Goal: Information Seeking & Learning: Learn about a topic

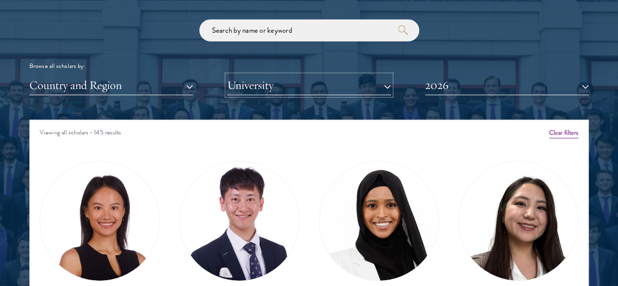
click at [265, 75] on button "University" at bounding box center [309, 85] width 164 height 20
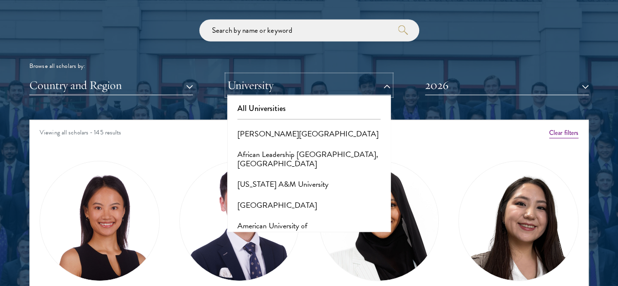
click at [265, 75] on button "University" at bounding box center [309, 85] width 164 height 20
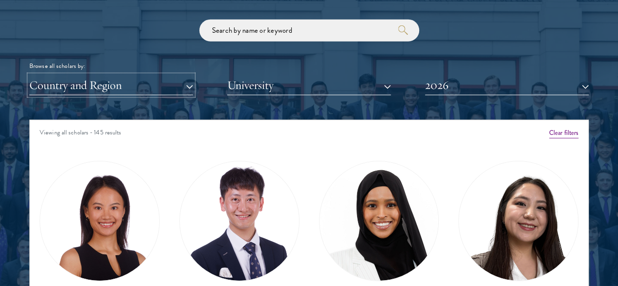
click at [187, 75] on button "Country and Region" at bounding box center [111, 85] width 164 height 20
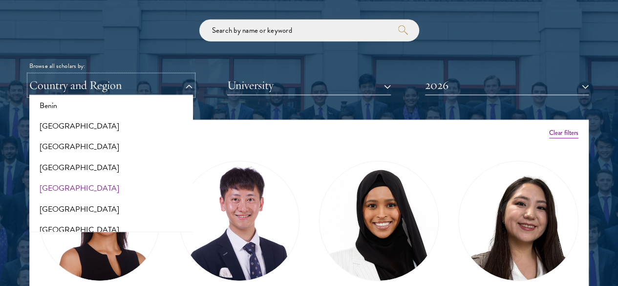
scroll to position [132, 0]
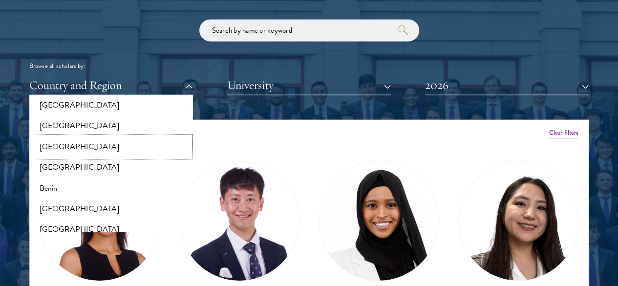
click at [100, 136] on button "[GEOGRAPHIC_DATA]" at bounding box center [111, 146] width 158 height 21
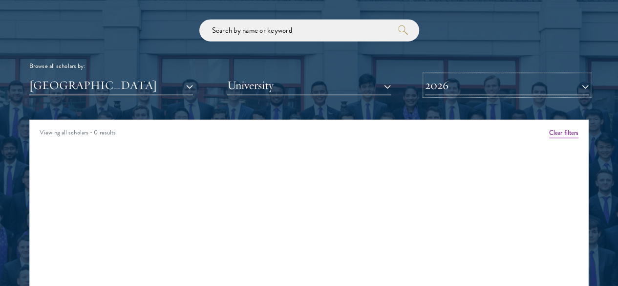
click at [438, 75] on button "2026" at bounding box center [507, 85] width 164 height 20
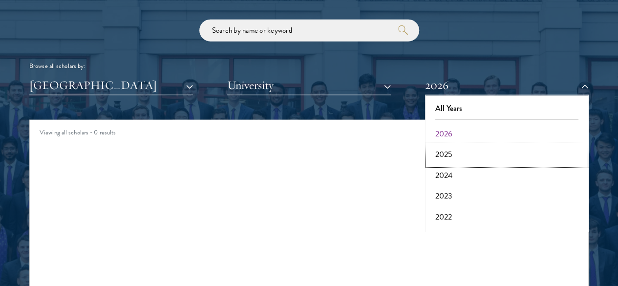
click at [438, 144] on button "2025" at bounding box center [507, 154] width 158 height 21
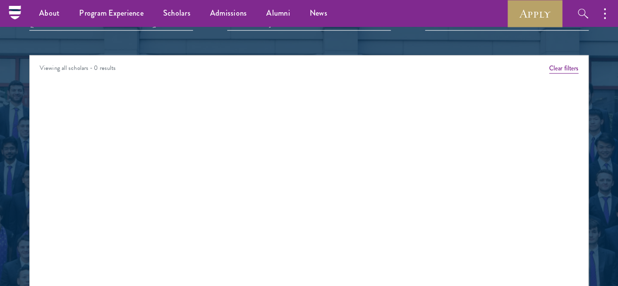
scroll to position [1153, 0]
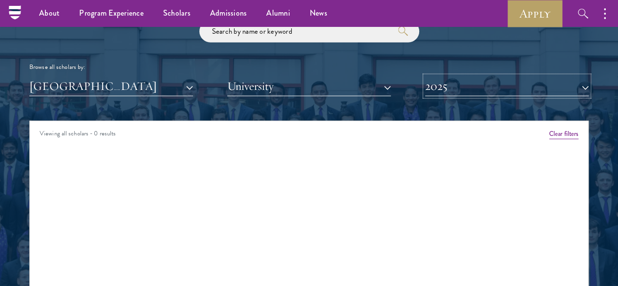
click at [461, 76] on button "2025" at bounding box center [507, 86] width 164 height 20
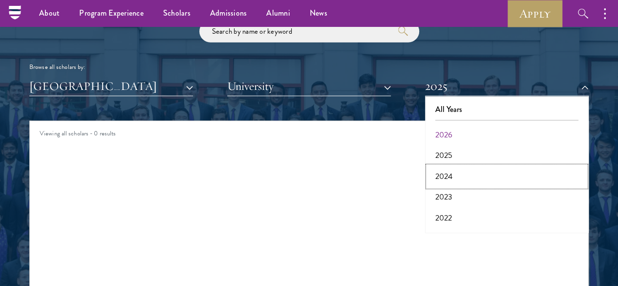
click at [438, 166] on button "2024" at bounding box center [507, 176] width 158 height 21
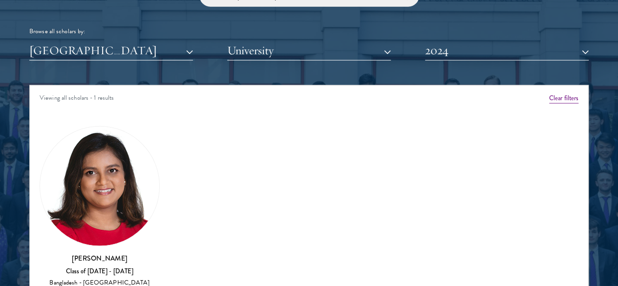
scroll to position [1189, 0]
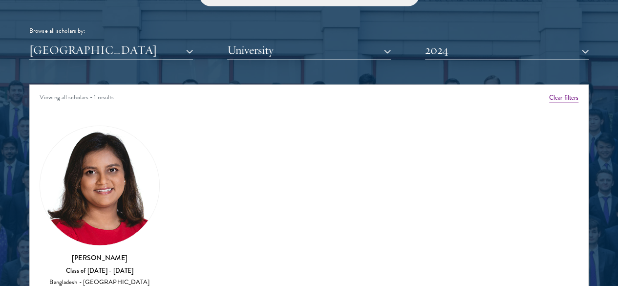
click at [133, 149] on img at bounding box center [99, 185] width 119 height 119
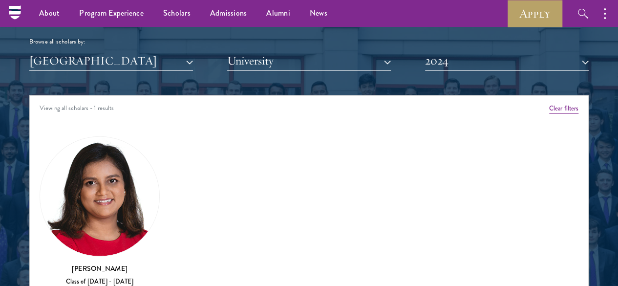
scroll to position [1175, 0]
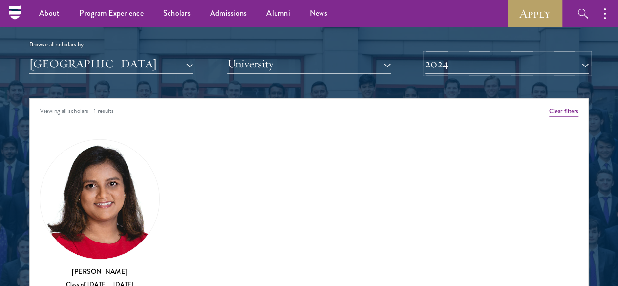
click at [455, 54] on button "2024" at bounding box center [507, 64] width 164 height 20
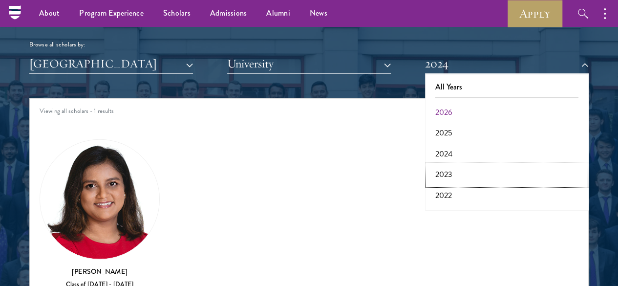
click at [445, 164] on button "2023" at bounding box center [507, 174] width 158 height 21
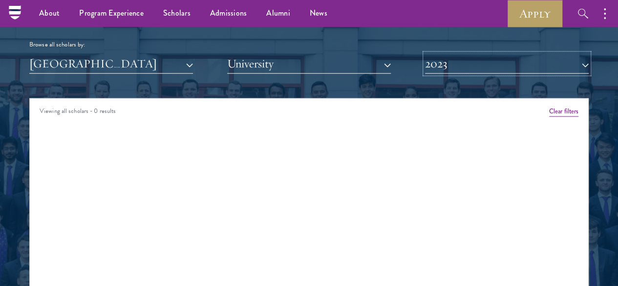
click at [443, 54] on button "2023" at bounding box center [507, 64] width 164 height 20
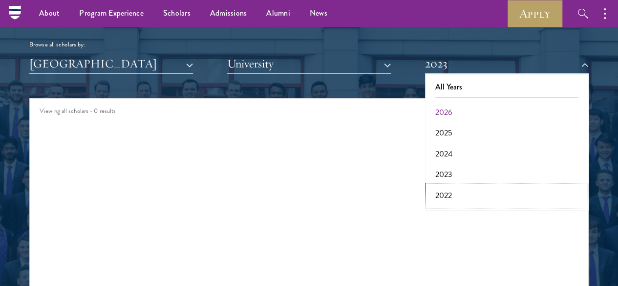
click at [438, 185] on button "2022" at bounding box center [507, 195] width 158 height 21
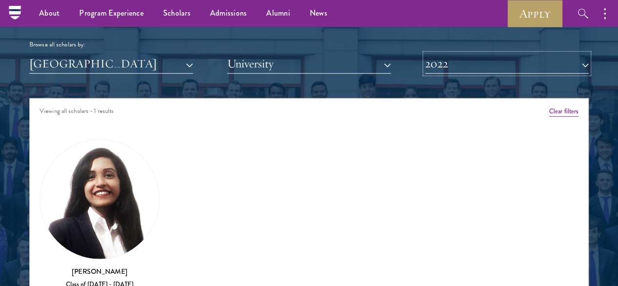
click at [443, 54] on button "2022" at bounding box center [507, 64] width 164 height 20
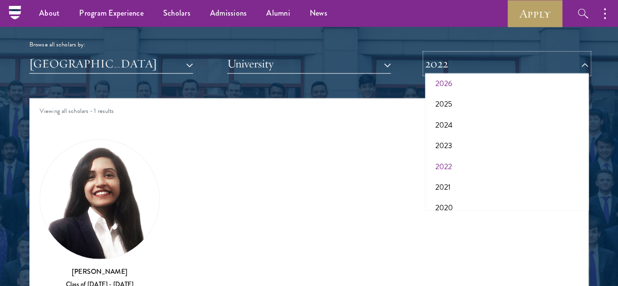
scroll to position [29, 0]
click at [438, 176] on button "2021" at bounding box center [507, 186] width 158 height 21
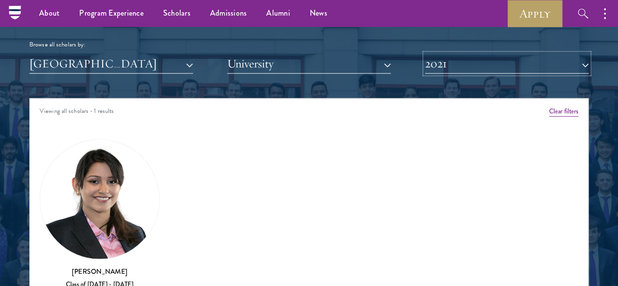
click at [440, 54] on button "2021" at bounding box center [507, 64] width 164 height 20
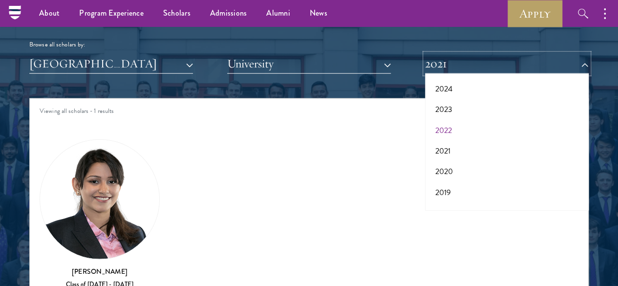
scroll to position [66, 0]
click at [442, 160] on button "2020" at bounding box center [507, 170] width 158 height 21
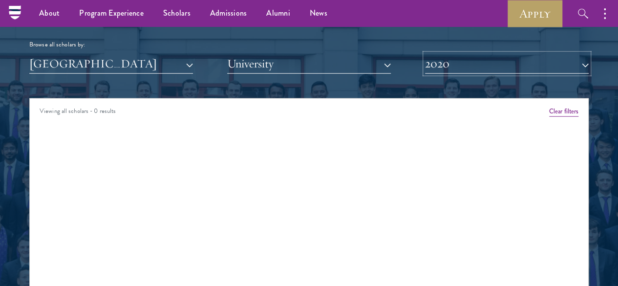
click at [446, 54] on button "2020" at bounding box center [507, 64] width 164 height 20
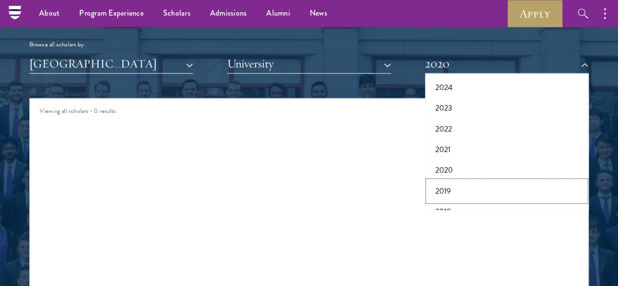
click at [438, 181] on button "2019" at bounding box center [507, 191] width 158 height 21
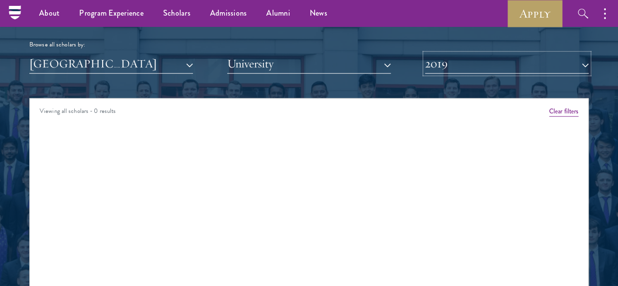
click at [444, 54] on button "2019" at bounding box center [507, 64] width 164 height 20
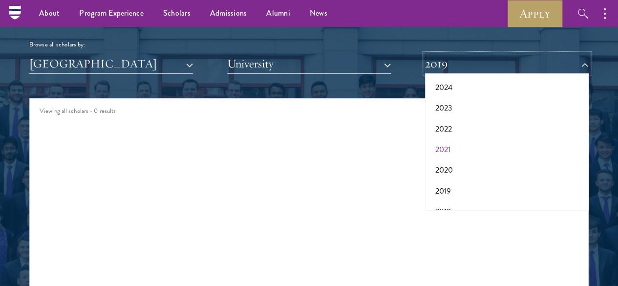
scroll to position [101, 0]
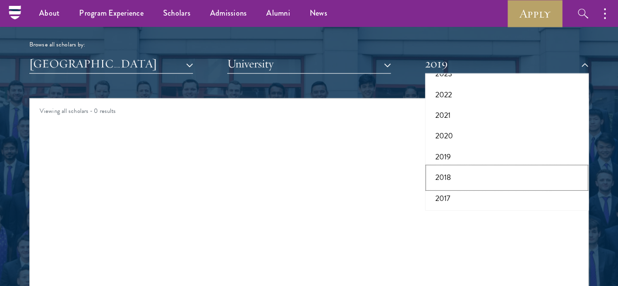
click at [438, 167] on button "2018" at bounding box center [507, 177] width 158 height 21
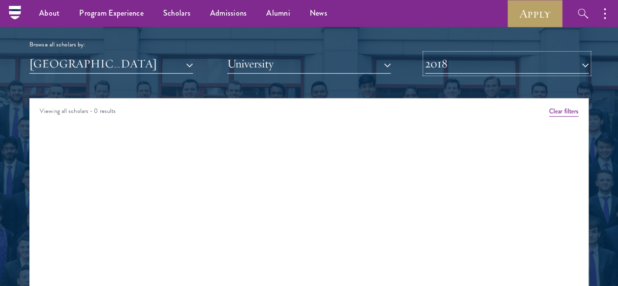
click at [447, 54] on button "2018" at bounding box center [507, 64] width 164 height 20
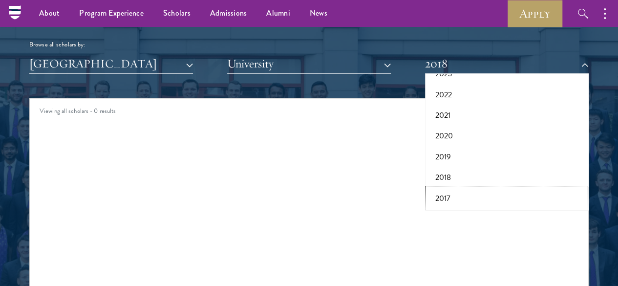
click at [437, 188] on button "2017" at bounding box center [507, 198] width 158 height 21
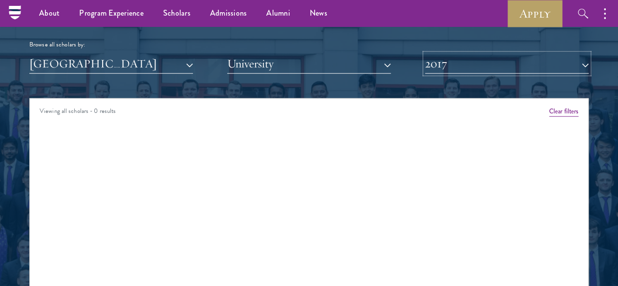
click at [446, 54] on button "2017" at bounding box center [507, 64] width 164 height 20
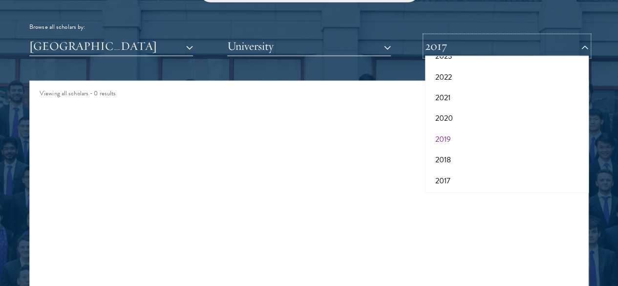
scroll to position [72, 0]
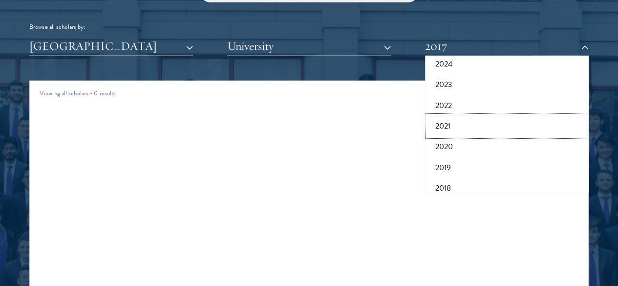
click at [441, 116] on button "2021" at bounding box center [507, 126] width 158 height 21
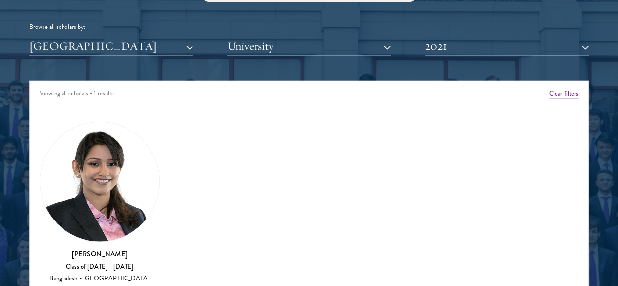
click at [127, 155] on img at bounding box center [99, 181] width 119 height 119
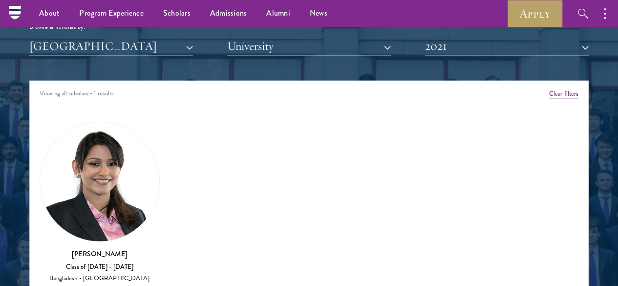
scroll to position [1187, 0]
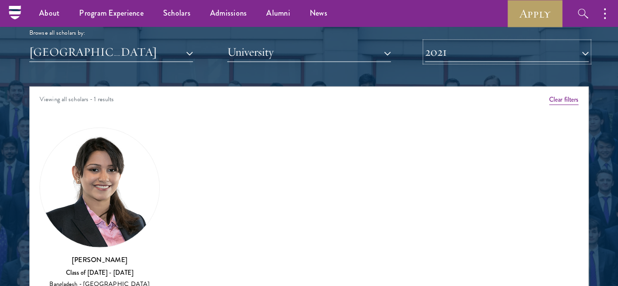
click at [448, 42] on button "2021" at bounding box center [507, 52] width 164 height 20
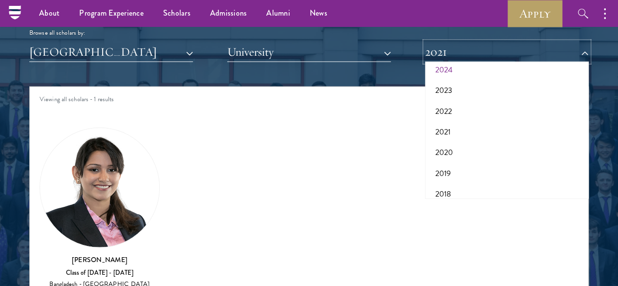
scroll to position [0, 0]
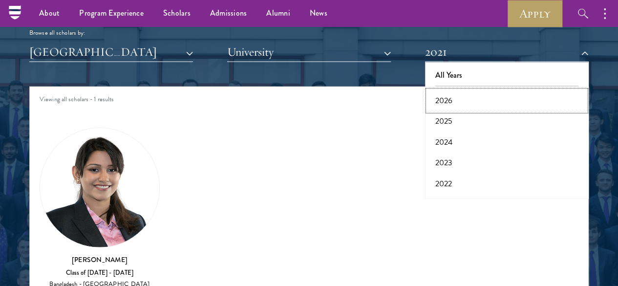
click at [440, 90] on button "2026" at bounding box center [507, 100] width 158 height 21
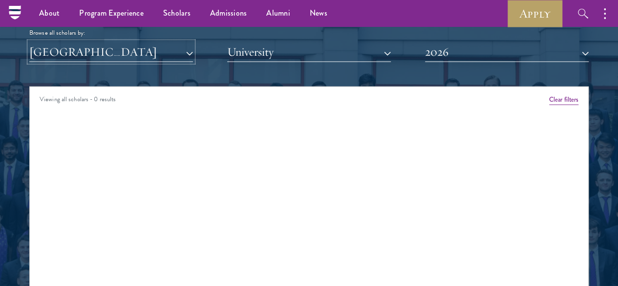
click at [165, 42] on button "[GEOGRAPHIC_DATA]" at bounding box center [111, 52] width 164 height 20
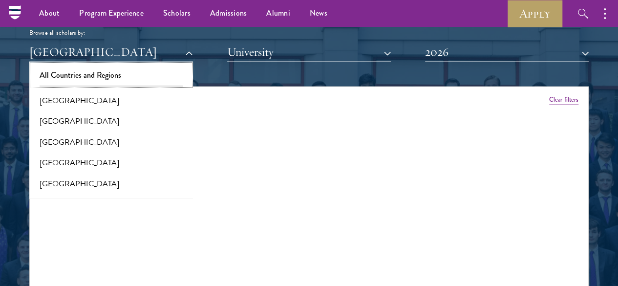
click at [116, 65] on button "All Countries and Regions" at bounding box center [111, 75] width 158 height 21
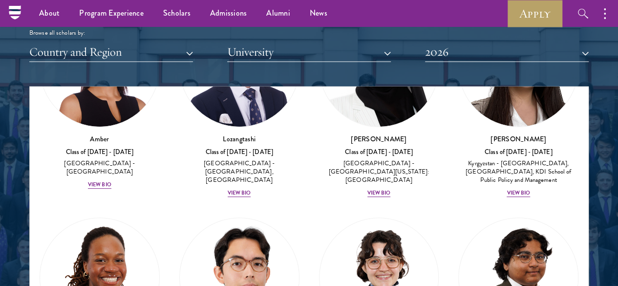
scroll to position [137, 0]
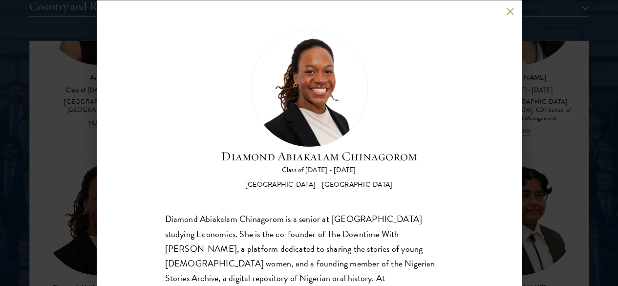
click at [507, 19] on div "Diamond Abiakalam [GEOGRAPHIC_DATA] Class of [DATE] - [DATE] [GEOGRAPHIC_DATA] …" at bounding box center [309, 143] width 425 height 286
click at [508, 15] on button at bounding box center [510, 11] width 8 height 8
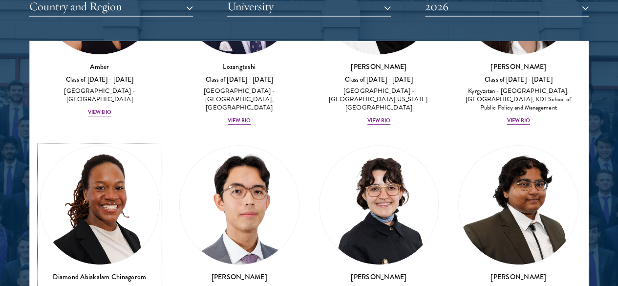
scroll to position [157, 0]
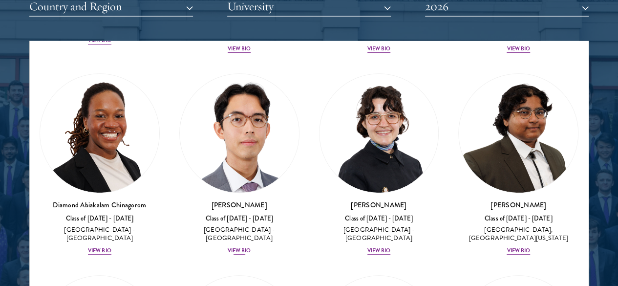
scroll to position [237, 0]
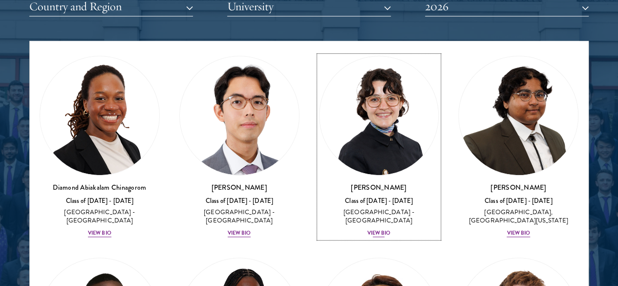
click at [367, 229] on div "View Bio" at bounding box center [378, 233] width 23 height 8
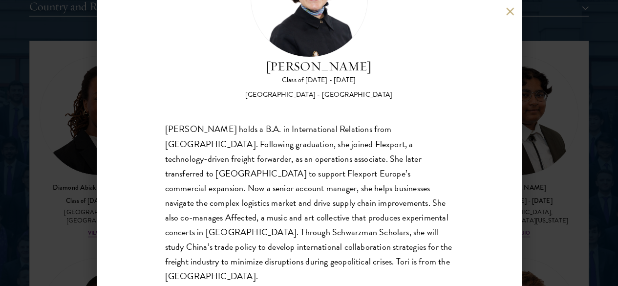
scroll to position [1245, 0]
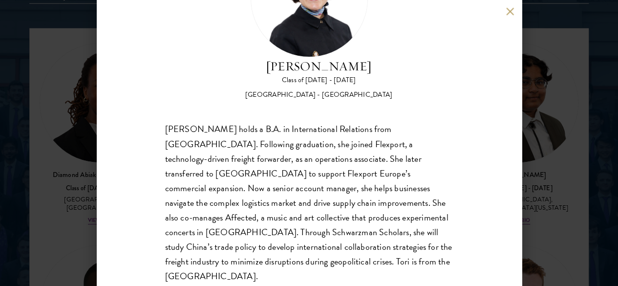
click at [507, 9] on button at bounding box center [510, 11] width 8 height 8
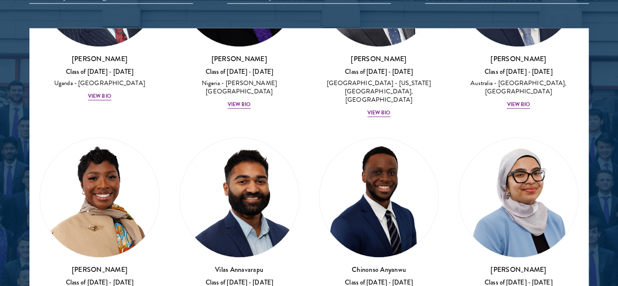
scroll to position [563, 0]
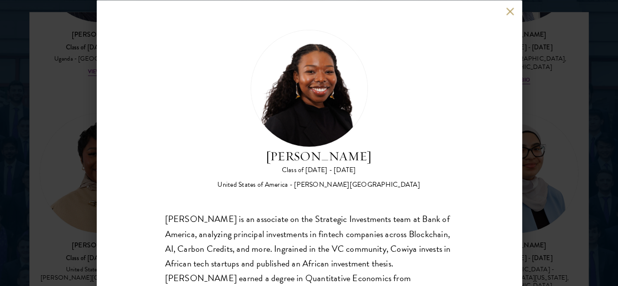
click at [513, 5] on div "[PERSON_NAME] Class of [DATE] - [DATE] [GEOGRAPHIC_DATA] - [PERSON_NAME][GEOGRA…" at bounding box center [309, 143] width 425 height 286
click at [509, 9] on button at bounding box center [510, 11] width 8 height 8
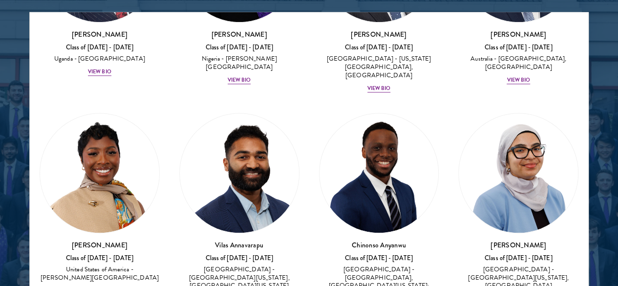
scroll to position [571, 0]
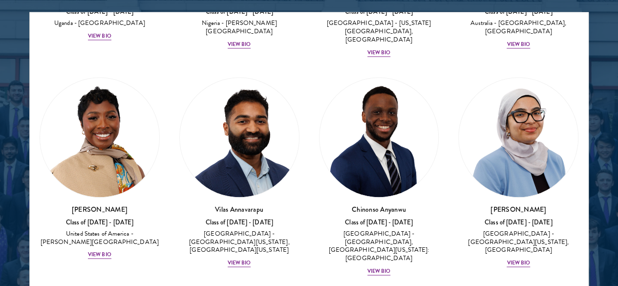
scroll to position [600, 0]
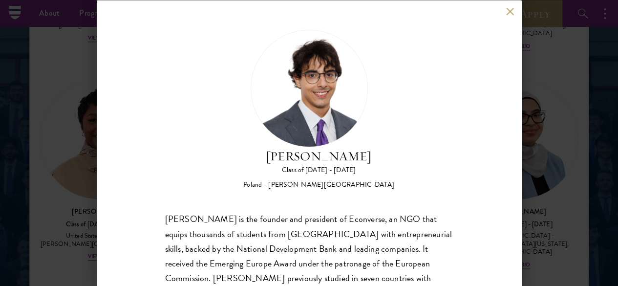
click at [510, 10] on button at bounding box center [510, 11] width 8 height 8
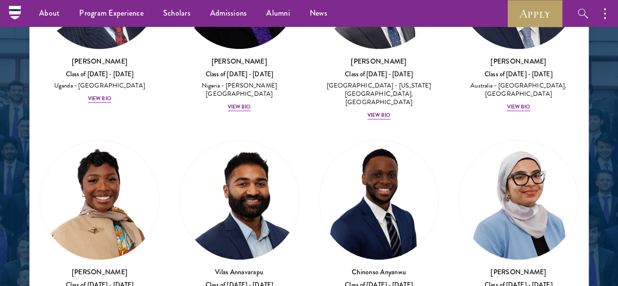
scroll to position [575, 0]
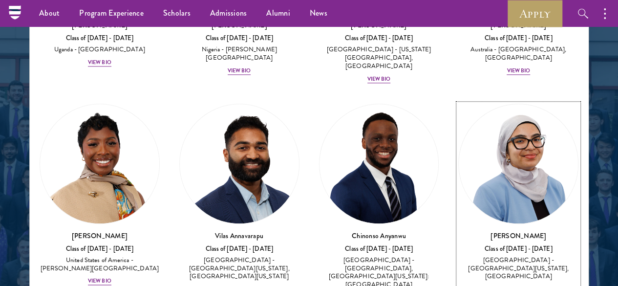
click at [506, 285] on div "View Bio" at bounding box center [517, 290] width 23 height 8
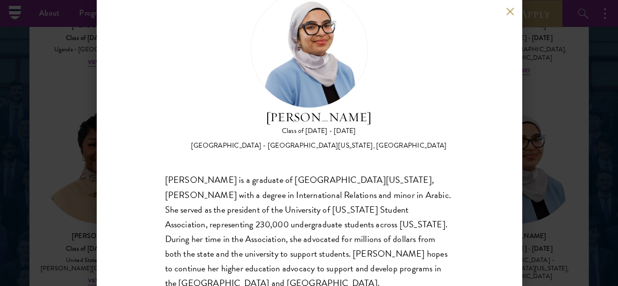
scroll to position [41, 0]
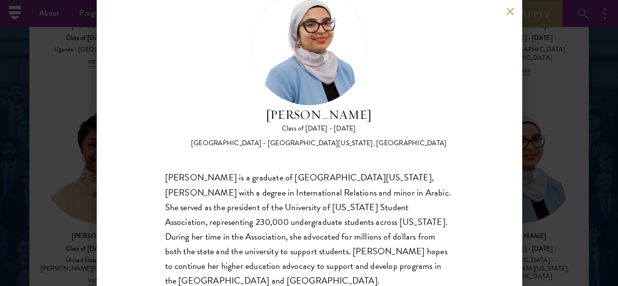
click at [507, 9] on button at bounding box center [510, 11] width 8 height 8
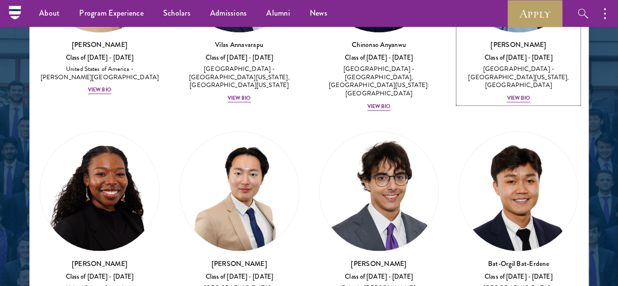
scroll to position [777, 0]
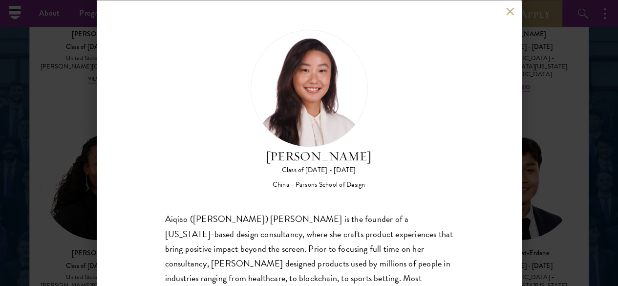
click at [509, 10] on button at bounding box center [510, 11] width 8 height 8
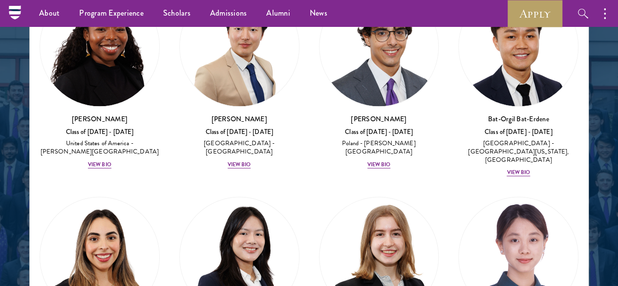
scroll to position [918, 0]
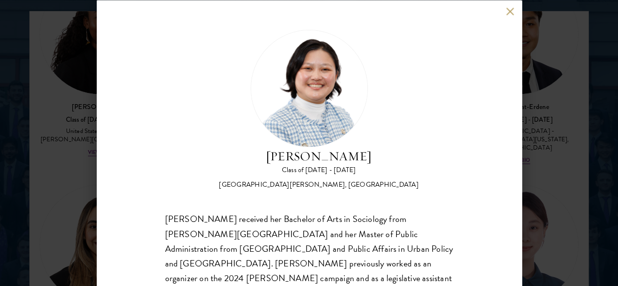
click at [506, 18] on div "[PERSON_NAME] Class of [DATE] - [DATE] [GEOGRAPHIC_DATA] - [PERSON_NAME][GEOGRA…" at bounding box center [309, 143] width 425 height 286
click at [508, 10] on button at bounding box center [510, 11] width 8 height 8
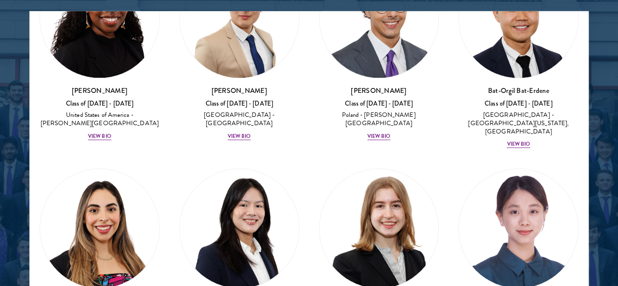
scroll to position [935, 0]
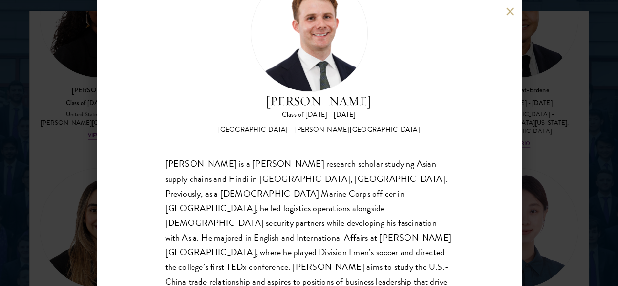
scroll to position [56, 0]
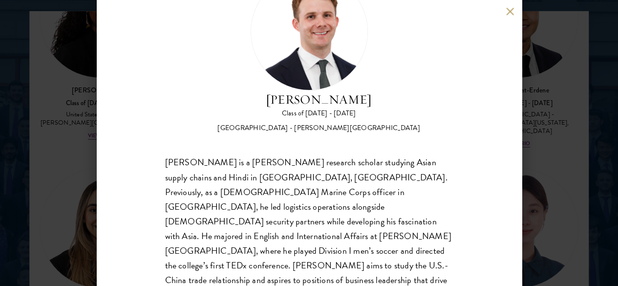
click at [505, 13] on div "[PERSON_NAME] Class of [DATE] - [DATE] [GEOGRAPHIC_DATA] - [PERSON_NAME][GEOGRA…" at bounding box center [309, 143] width 425 height 286
click at [509, 10] on button at bounding box center [510, 11] width 8 height 8
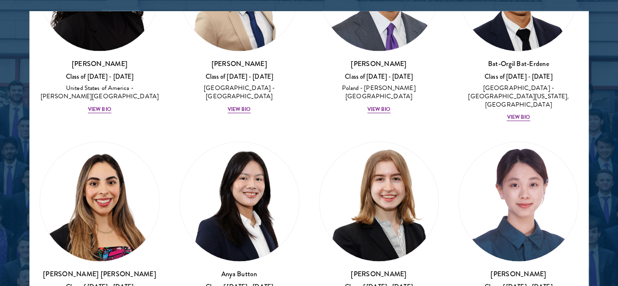
scroll to position [975, 0]
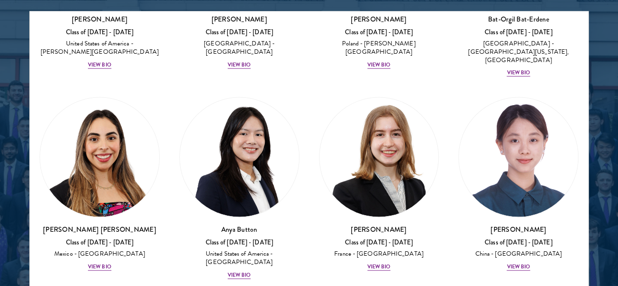
scroll to position [1011, 0]
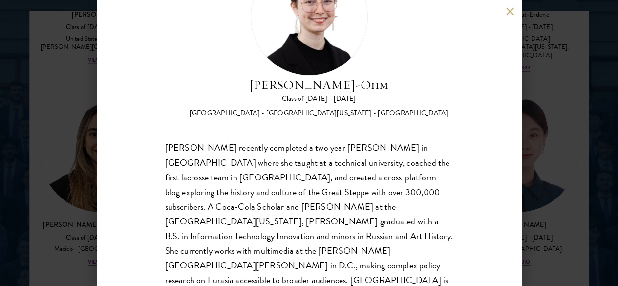
scroll to position [73, 0]
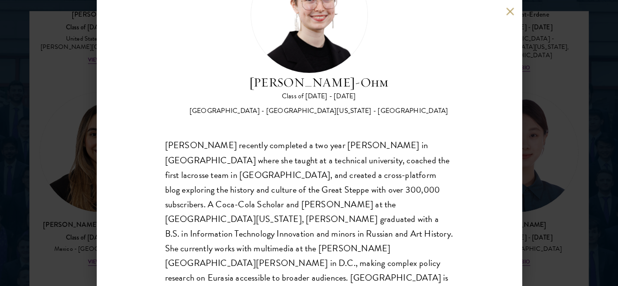
click at [509, 11] on button at bounding box center [510, 11] width 8 height 8
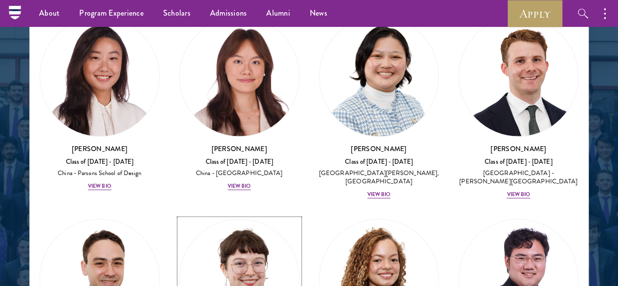
scroll to position [1309, 0]
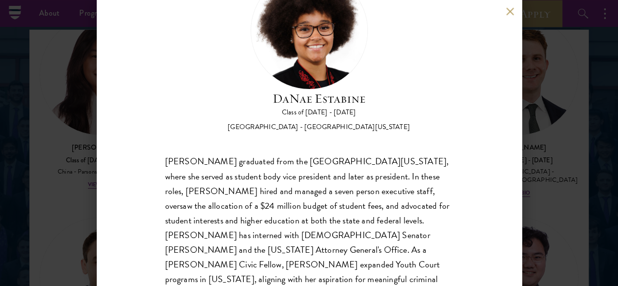
scroll to position [17, 0]
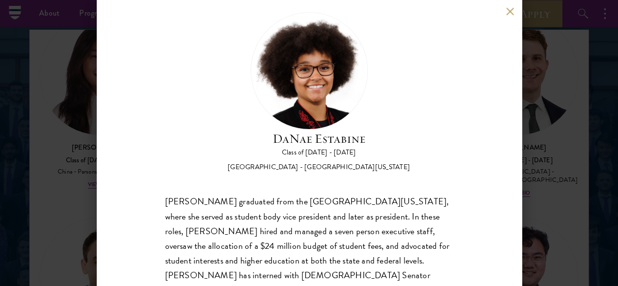
click at [510, 11] on button at bounding box center [510, 11] width 8 height 8
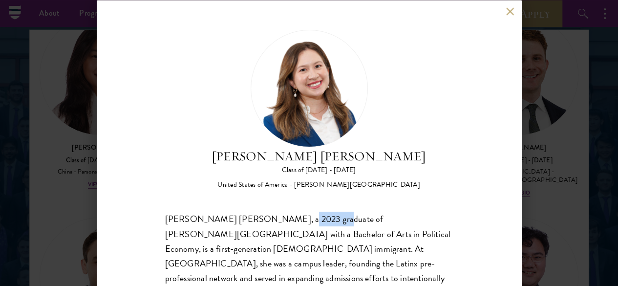
drag, startPoint x: 317, startPoint y: 178, endPoint x: 285, endPoint y: 168, distance: 34.1
click at [285, 168] on div "[PERSON_NAME] [PERSON_NAME] Class of [DATE] - [DATE] [GEOGRAPHIC_DATA] - [PERSO…" at bounding box center [309, 223] width 288 height 388
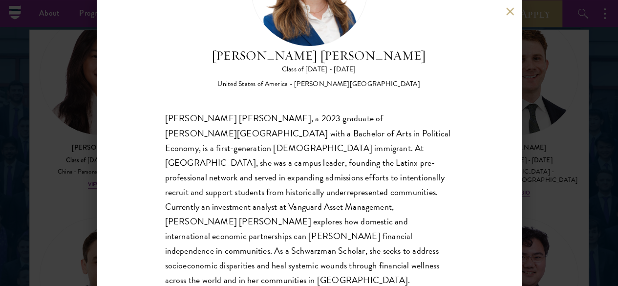
scroll to position [5, 0]
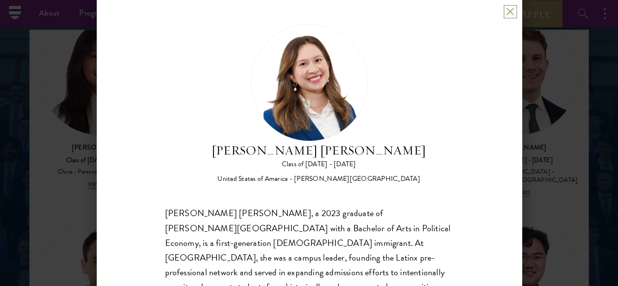
click at [513, 12] on button at bounding box center [510, 11] width 8 height 8
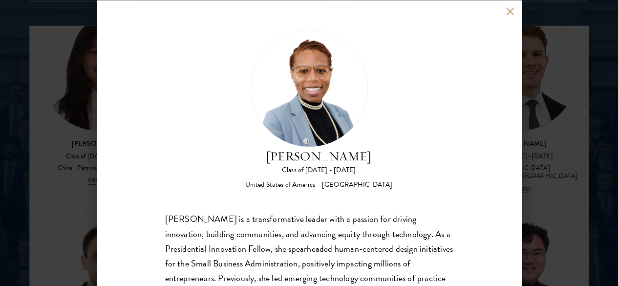
scroll to position [89, 0]
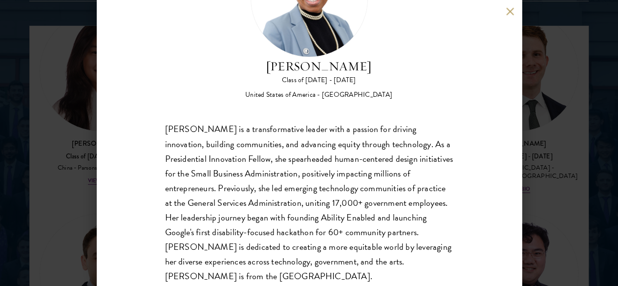
click at [505, 18] on div "[PERSON_NAME] Class of [DATE] - [DATE] [GEOGRAPHIC_DATA] - [GEOGRAPHIC_DATA] [P…" at bounding box center [309, 143] width 425 height 286
click at [506, 14] on button at bounding box center [510, 11] width 8 height 8
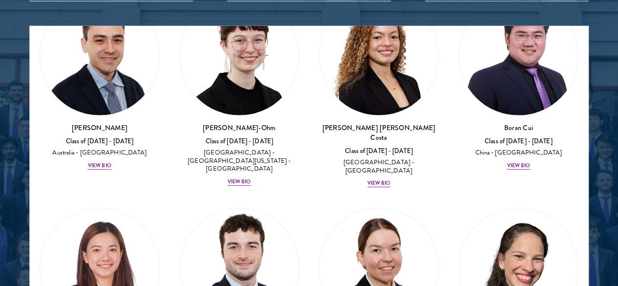
scroll to position [1498, 0]
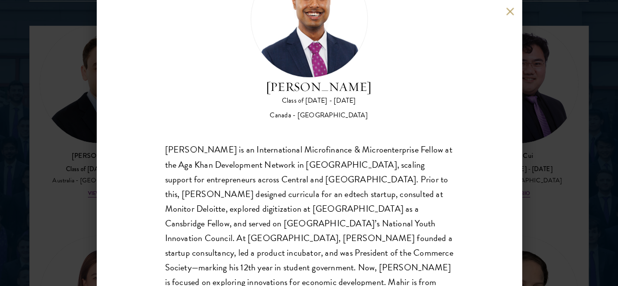
scroll to position [73, 0]
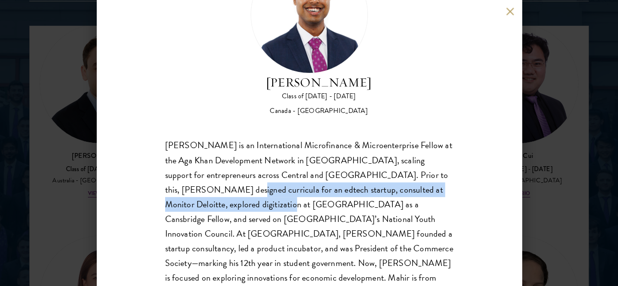
drag, startPoint x: 226, startPoint y: 153, endPoint x: 295, endPoint y: 160, distance: 69.2
click at [295, 160] on div "[PERSON_NAME] is an International Microfinance & Microenterprise Fellow at the …" at bounding box center [309, 219] width 288 height 162
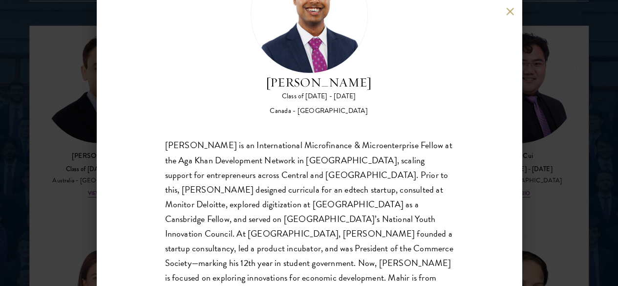
click at [357, 176] on div "[PERSON_NAME] is an International Microfinance & Microenterprise Fellow at the …" at bounding box center [309, 219] width 288 height 162
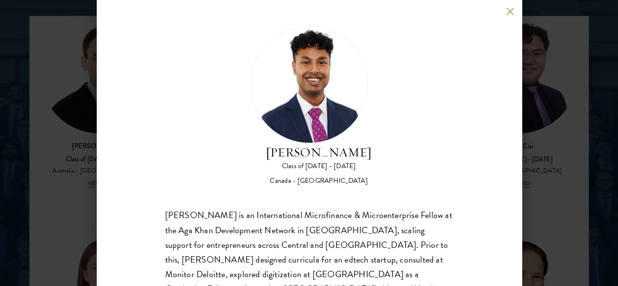
scroll to position [3, 0]
click at [508, 13] on button at bounding box center [510, 11] width 8 height 8
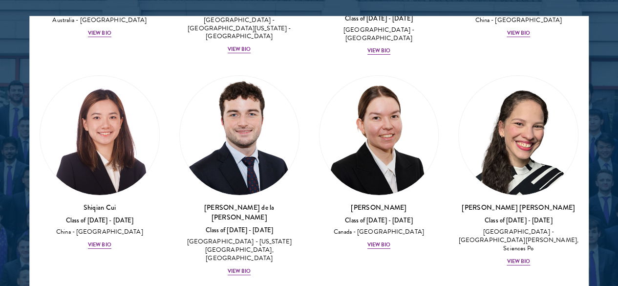
scroll to position [1649, 0]
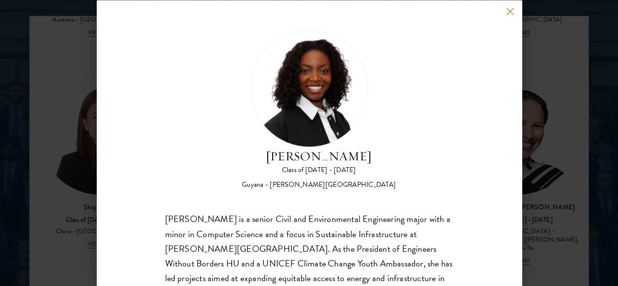
click at [507, 14] on button at bounding box center [510, 11] width 8 height 8
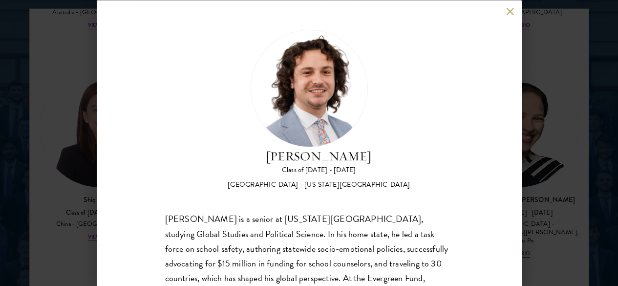
click at [506, 13] on button at bounding box center [510, 11] width 8 height 8
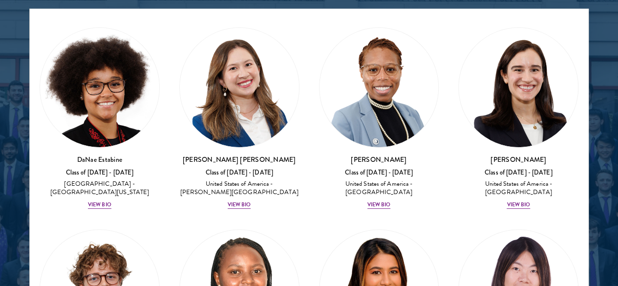
scroll to position [1891, 0]
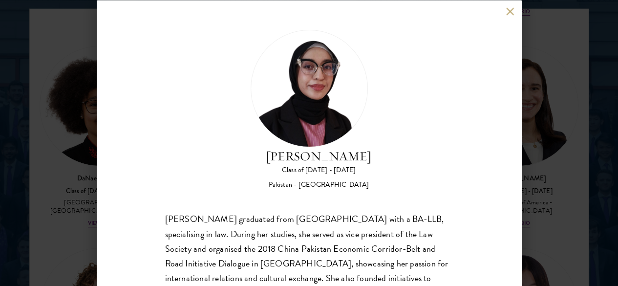
click at [506, 10] on button at bounding box center [510, 11] width 8 height 8
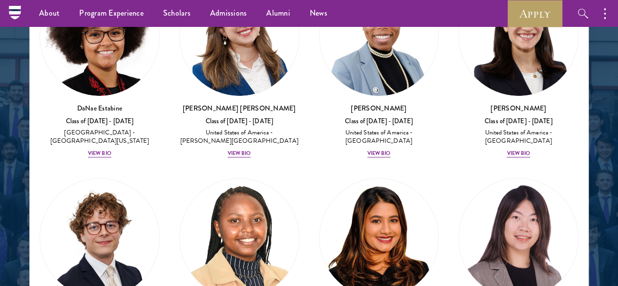
scroll to position [1960, 0]
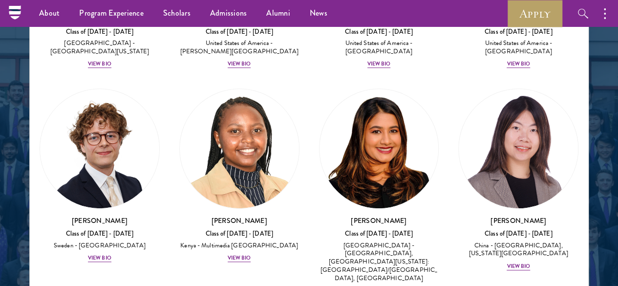
scroll to position [2052, 0]
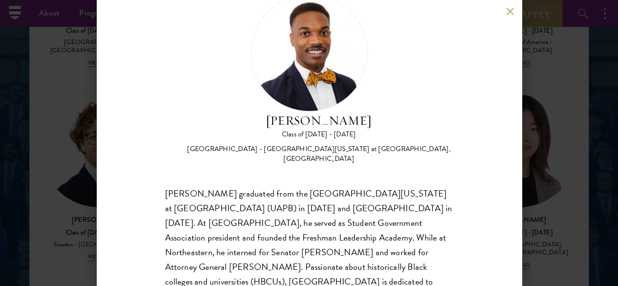
scroll to position [41, 0]
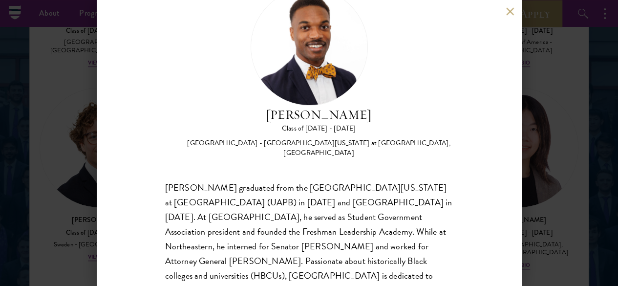
click at [509, 8] on button at bounding box center [510, 11] width 8 height 8
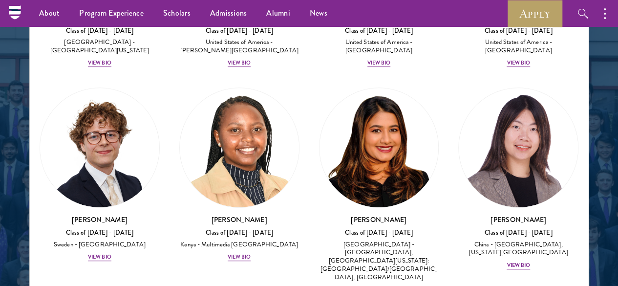
scroll to position [2062, 0]
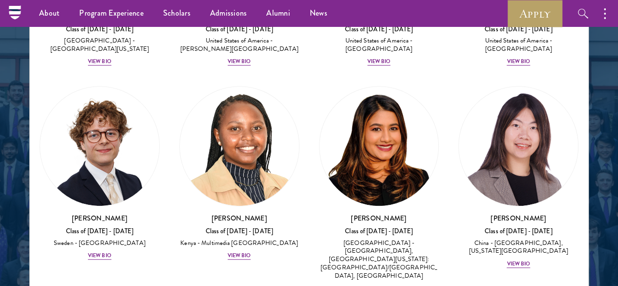
scroll to position [2052, 0]
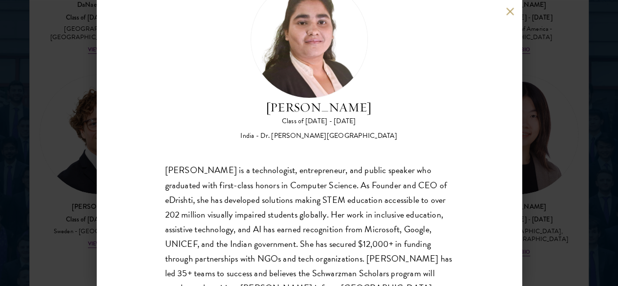
scroll to position [47, 0]
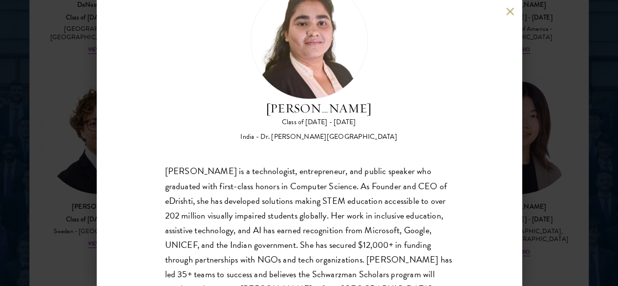
click at [513, 9] on button at bounding box center [510, 11] width 8 height 8
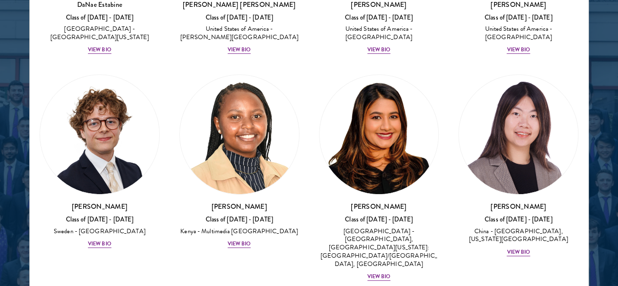
scroll to position [2039, 0]
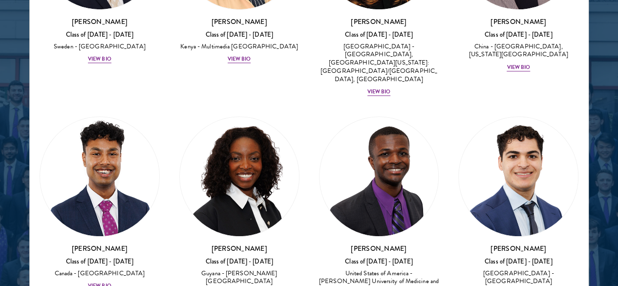
scroll to position [2248, 0]
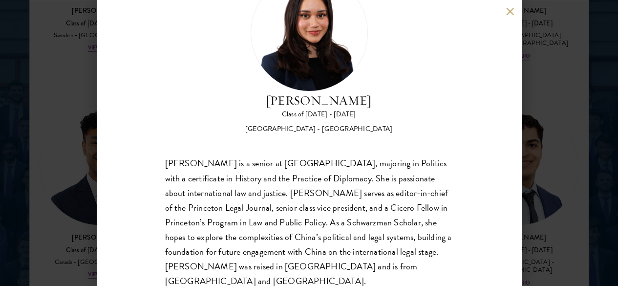
scroll to position [57, 0]
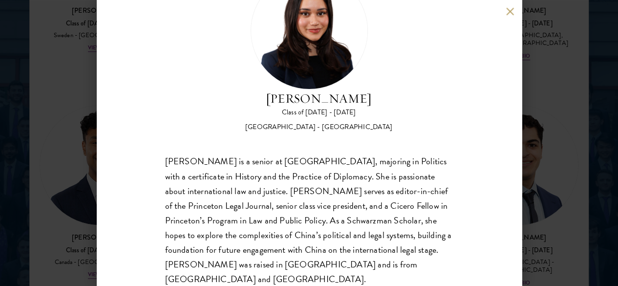
click at [505, 17] on div "[PERSON_NAME] Class of [DATE] - [DATE] [GEOGRAPHIC_DATA] - [GEOGRAPHIC_DATA] [P…" at bounding box center [309, 143] width 425 height 286
click at [507, 9] on button at bounding box center [510, 11] width 8 height 8
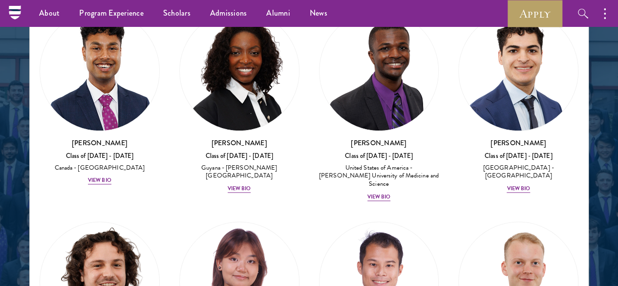
scroll to position [2361, 0]
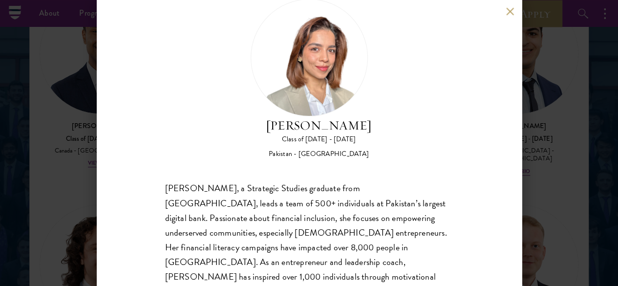
scroll to position [31, 0]
click at [511, 6] on div "[PERSON_NAME] Class of [DATE] - [DATE] Pakistan - [GEOGRAPHIC_DATA] [PERSON_NAM…" at bounding box center [309, 143] width 425 height 286
click at [512, 8] on button at bounding box center [510, 11] width 8 height 8
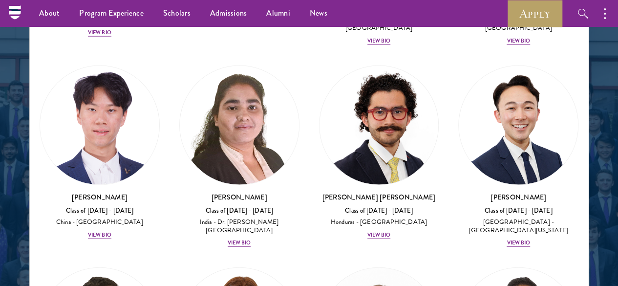
scroll to position [2930, 0]
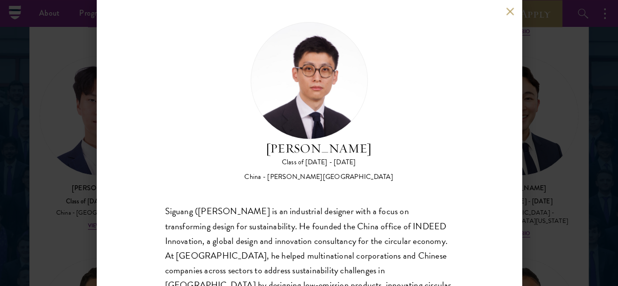
scroll to position [7, 0]
click at [507, 12] on button at bounding box center [510, 11] width 8 height 8
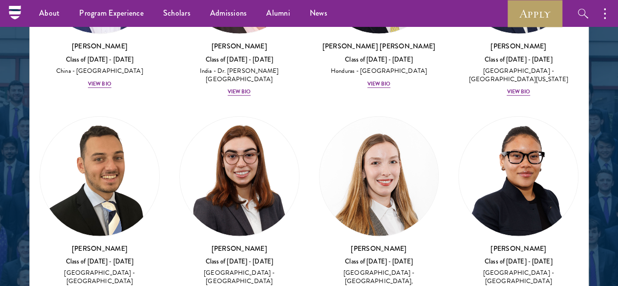
scroll to position [3086, 0]
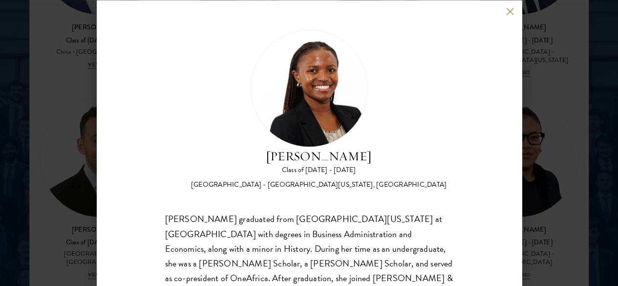
scroll to position [73, 0]
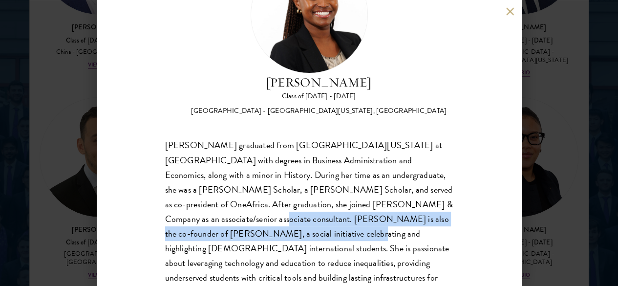
drag, startPoint x: 241, startPoint y: 179, endPoint x: 334, endPoint y: 197, distance: 94.6
click at [334, 197] on div "[PERSON_NAME] graduated from [GEOGRAPHIC_DATA][US_STATE] at [GEOGRAPHIC_DATA] w…" at bounding box center [309, 219] width 288 height 162
click at [307, 202] on div "[PERSON_NAME] graduated from [GEOGRAPHIC_DATA][US_STATE] at [GEOGRAPHIC_DATA] w…" at bounding box center [309, 219] width 288 height 162
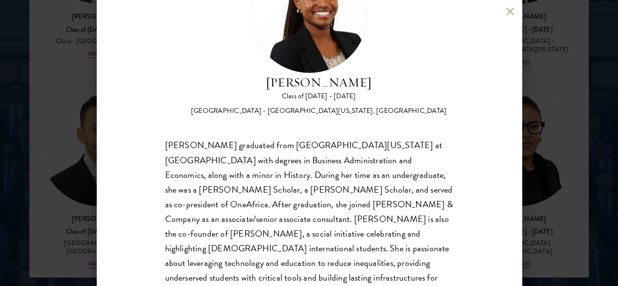
scroll to position [1290, 0]
click at [510, 12] on button at bounding box center [510, 11] width 8 height 8
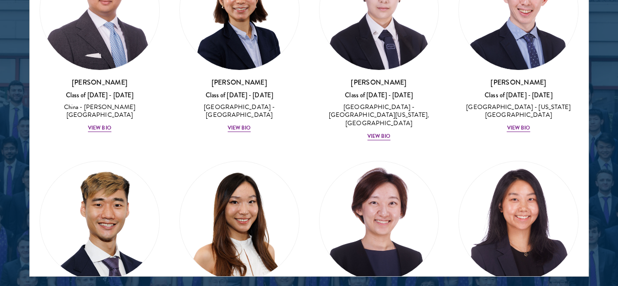
scroll to position [3634, 0]
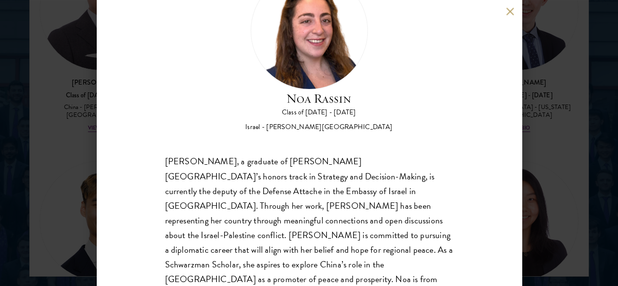
scroll to position [30, 0]
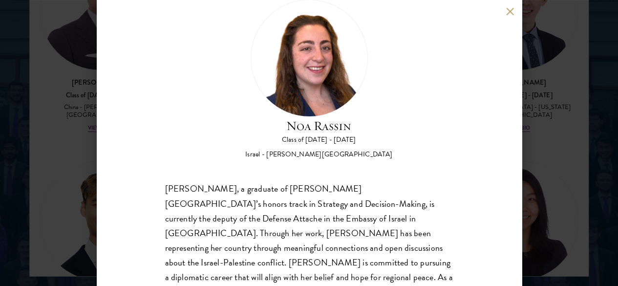
click at [508, 10] on button at bounding box center [510, 11] width 8 height 8
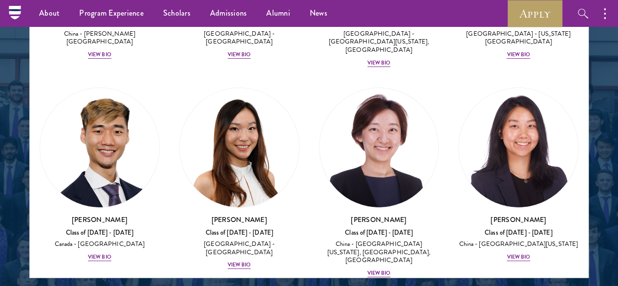
scroll to position [3727, 0]
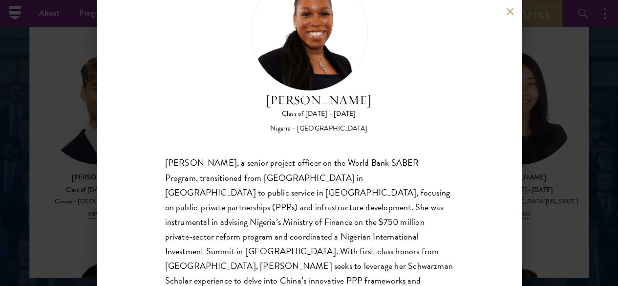
scroll to position [52, 0]
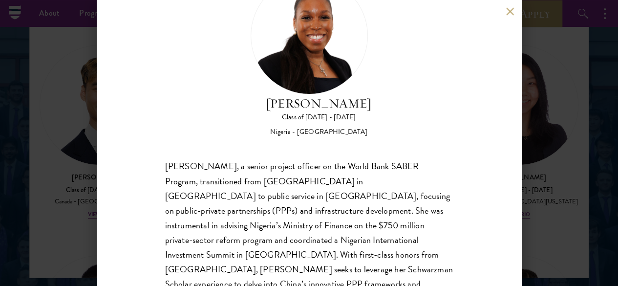
click at [507, 9] on button at bounding box center [510, 11] width 8 height 8
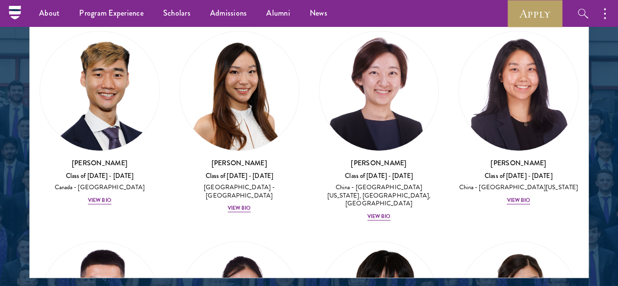
scroll to position [3766, 0]
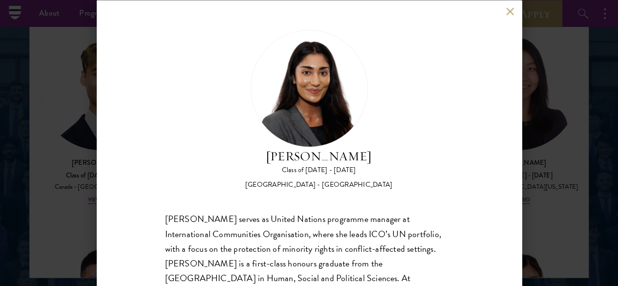
click at [509, 9] on button at bounding box center [510, 11] width 8 height 8
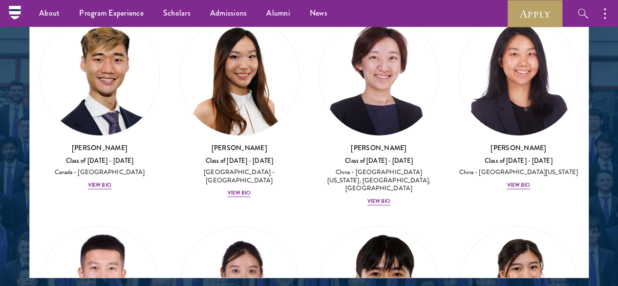
scroll to position [3781, 0]
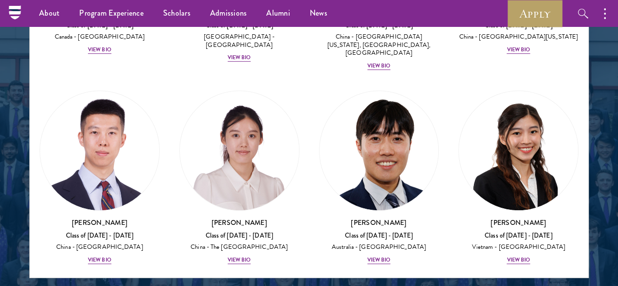
scroll to position [3929, 0]
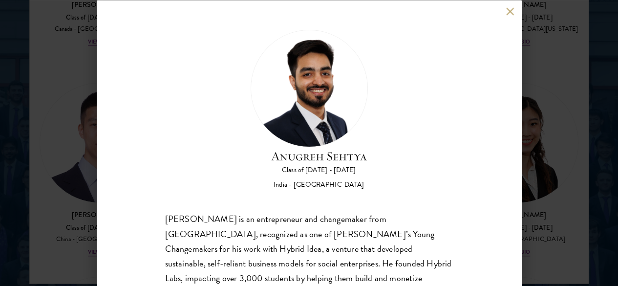
click at [508, 11] on button at bounding box center [510, 11] width 8 height 8
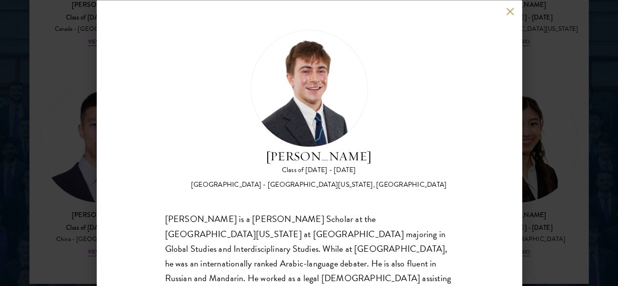
scroll to position [57, 0]
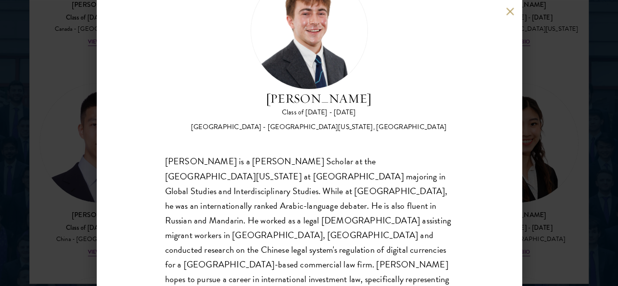
click at [510, 13] on button at bounding box center [510, 11] width 8 height 8
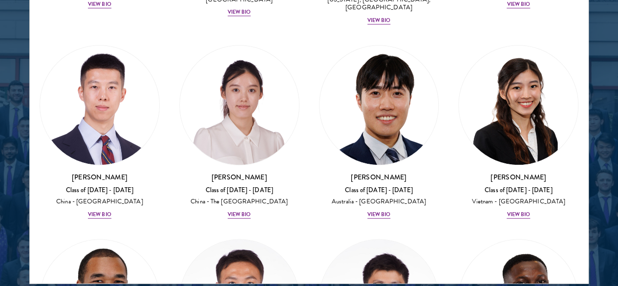
scroll to position [3967, 0]
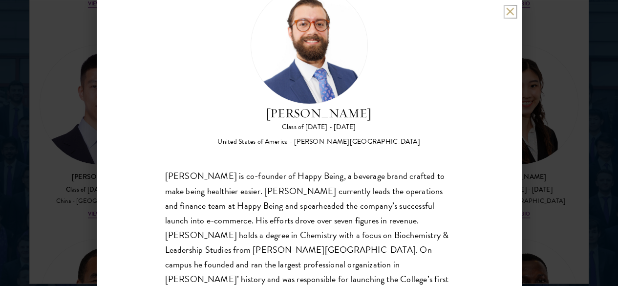
scroll to position [33, 0]
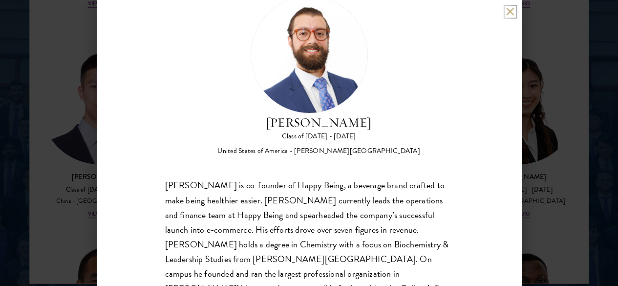
click at [509, 15] on button at bounding box center [510, 11] width 8 height 8
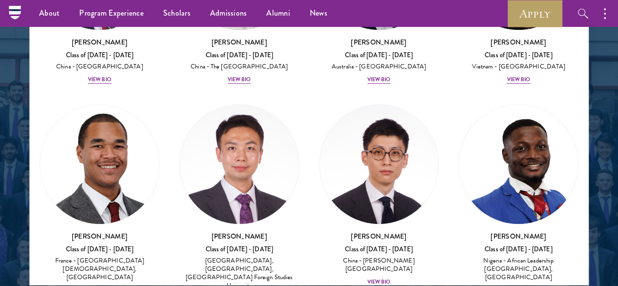
scroll to position [4103, 0]
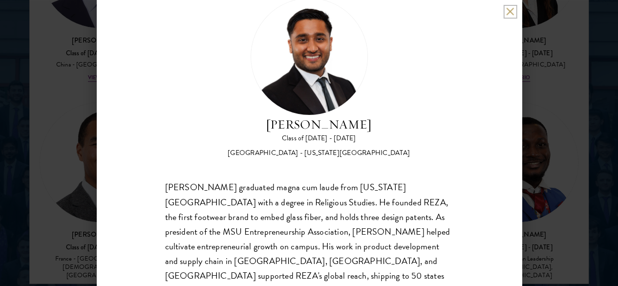
scroll to position [27, 0]
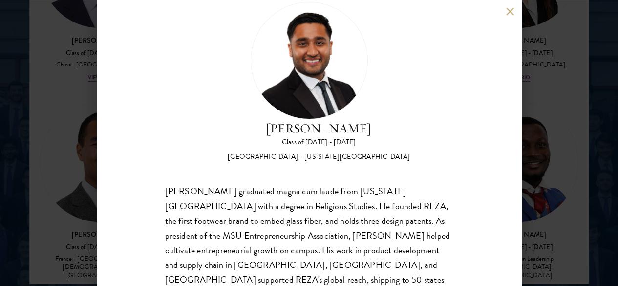
click at [511, 6] on div "[PERSON_NAME] Class of [DATE] - [DATE] [GEOGRAPHIC_DATA] - [US_STATE][GEOGRAPHI…" at bounding box center [309, 143] width 425 height 286
click at [510, 8] on button at bounding box center [510, 11] width 8 height 8
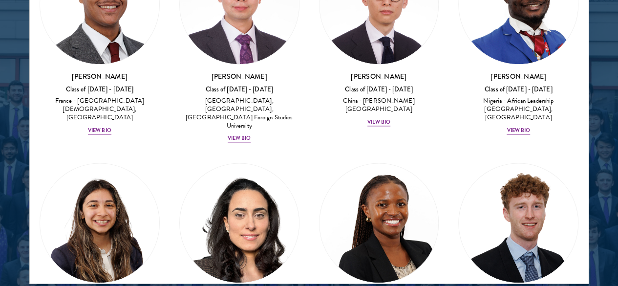
scroll to position [4275, 0]
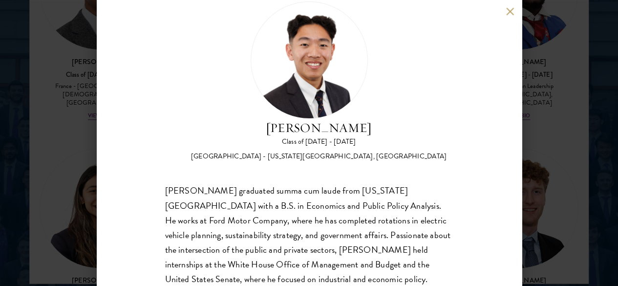
scroll to position [27, 0]
click at [511, 13] on button at bounding box center [510, 11] width 8 height 8
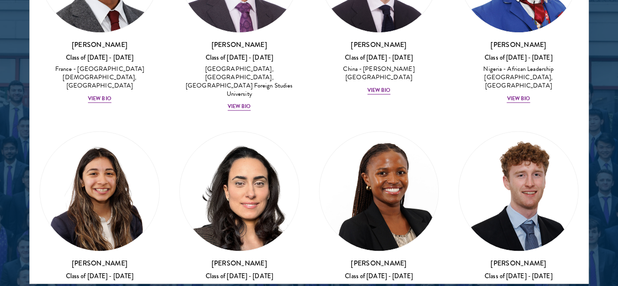
scroll to position [4293, 0]
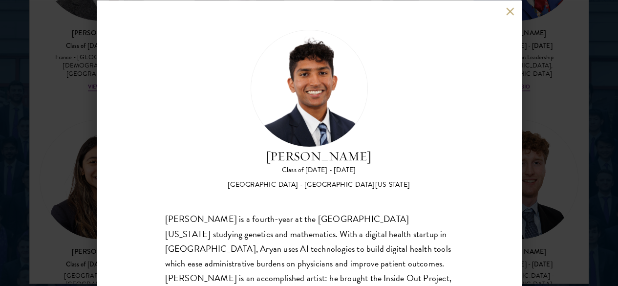
click at [508, 10] on button at bounding box center [510, 11] width 8 height 8
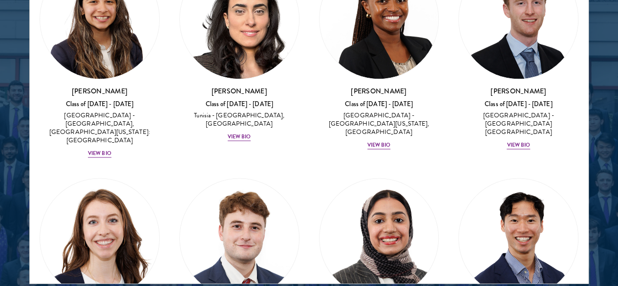
scroll to position [4498, 0]
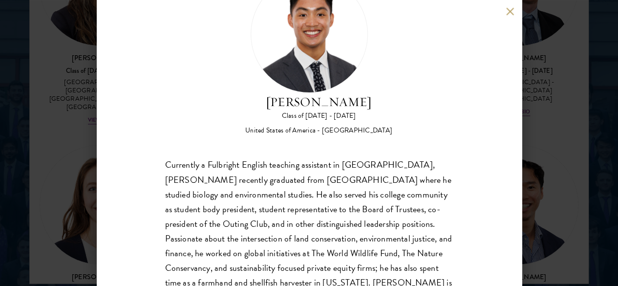
scroll to position [73, 0]
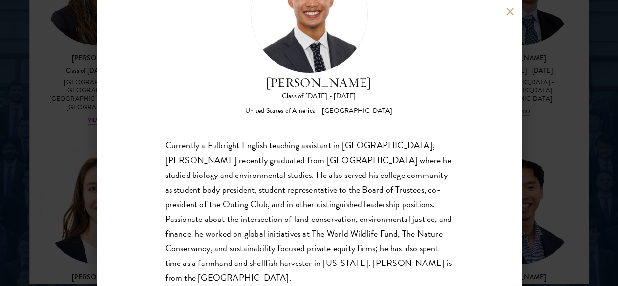
click at [510, 13] on button at bounding box center [510, 11] width 8 height 8
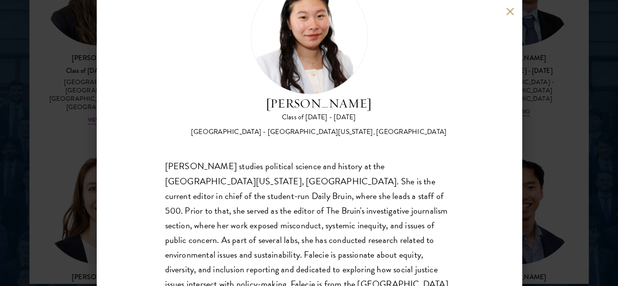
scroll to position [56, 0]
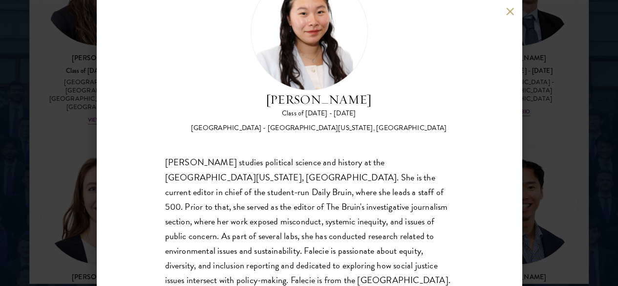
click at [508, 10] on button at bounding box center [510, 11] width 8 height 8
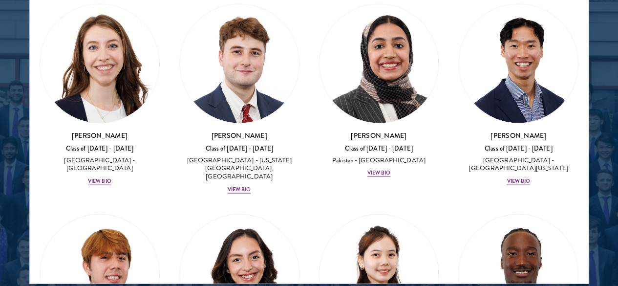
scroll to position [4640, 0]
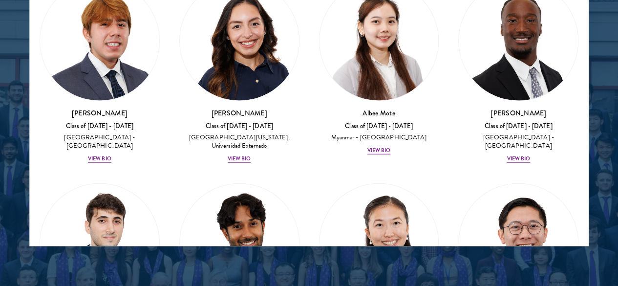
scroll to position [5000, 0]
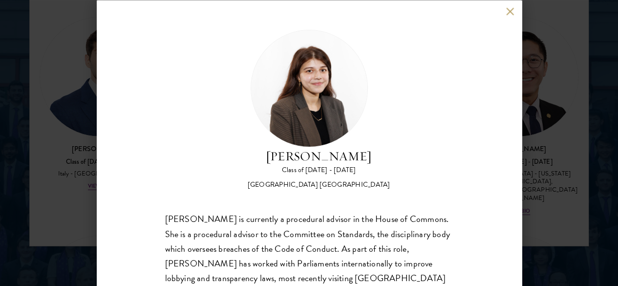
click at [506, 10] on button at bounding box center [510, 11] width 8 height 8
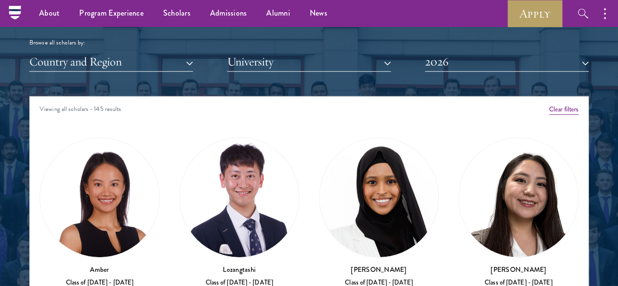
scroll to position [1141, 0]
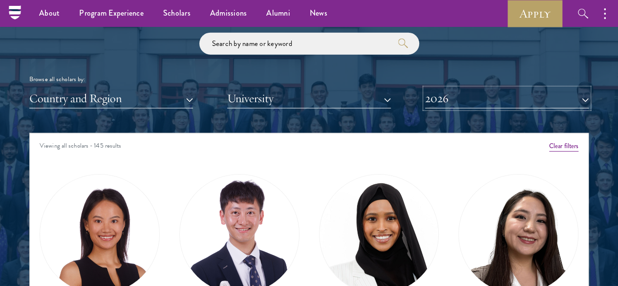
click at [460, 88] on button "2026" at bounding box center [507, 98] width 164 height 20
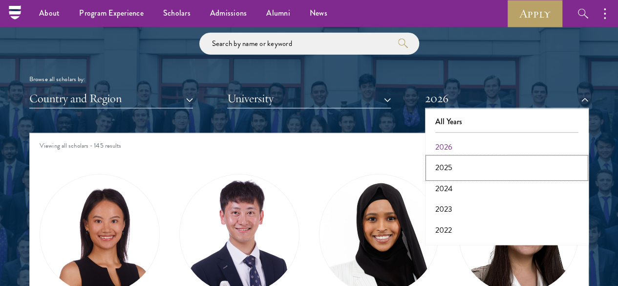
click at [449, 157] on button "2025" at bounding box center [507, 167] width 158 height 21
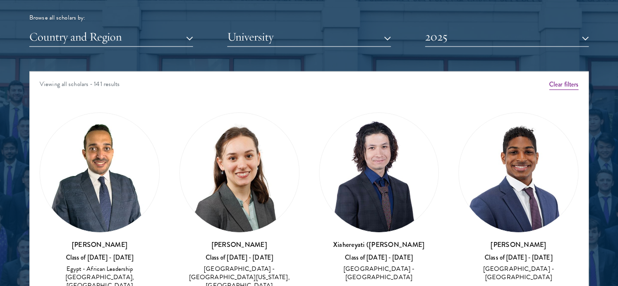
scroll to position [1203, 0]
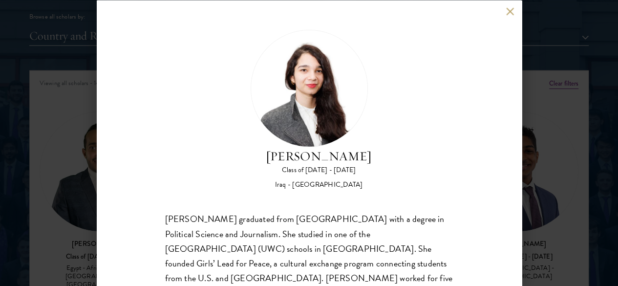
click at [508, 9] on button at bounding box center [510, 11] width 8 height 8
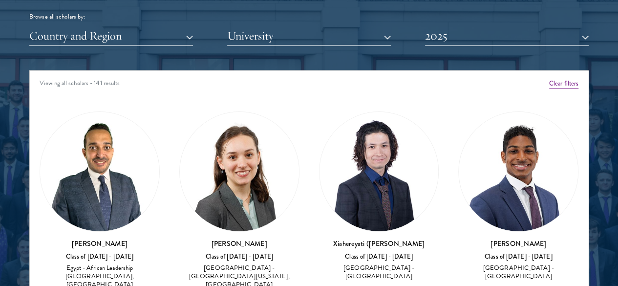
click at [350, 102] on div "Xiahereyati ([GEOGRAPHIC_DATA]) Ainiwaner Class of [DATE] - [DATE] [GEOGRAPHIC_…" at bounding box center [379, 203] width 140 height 202
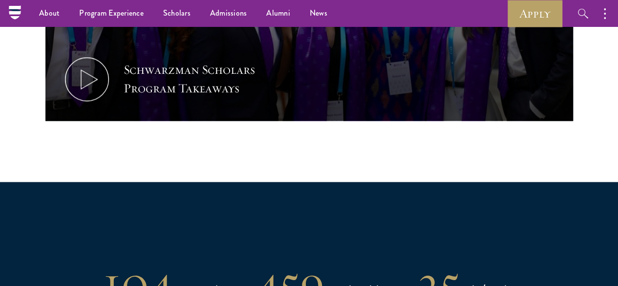
scroll to position [622, 0]
